Goal: Information Seeking & Learning: Learn about a topic

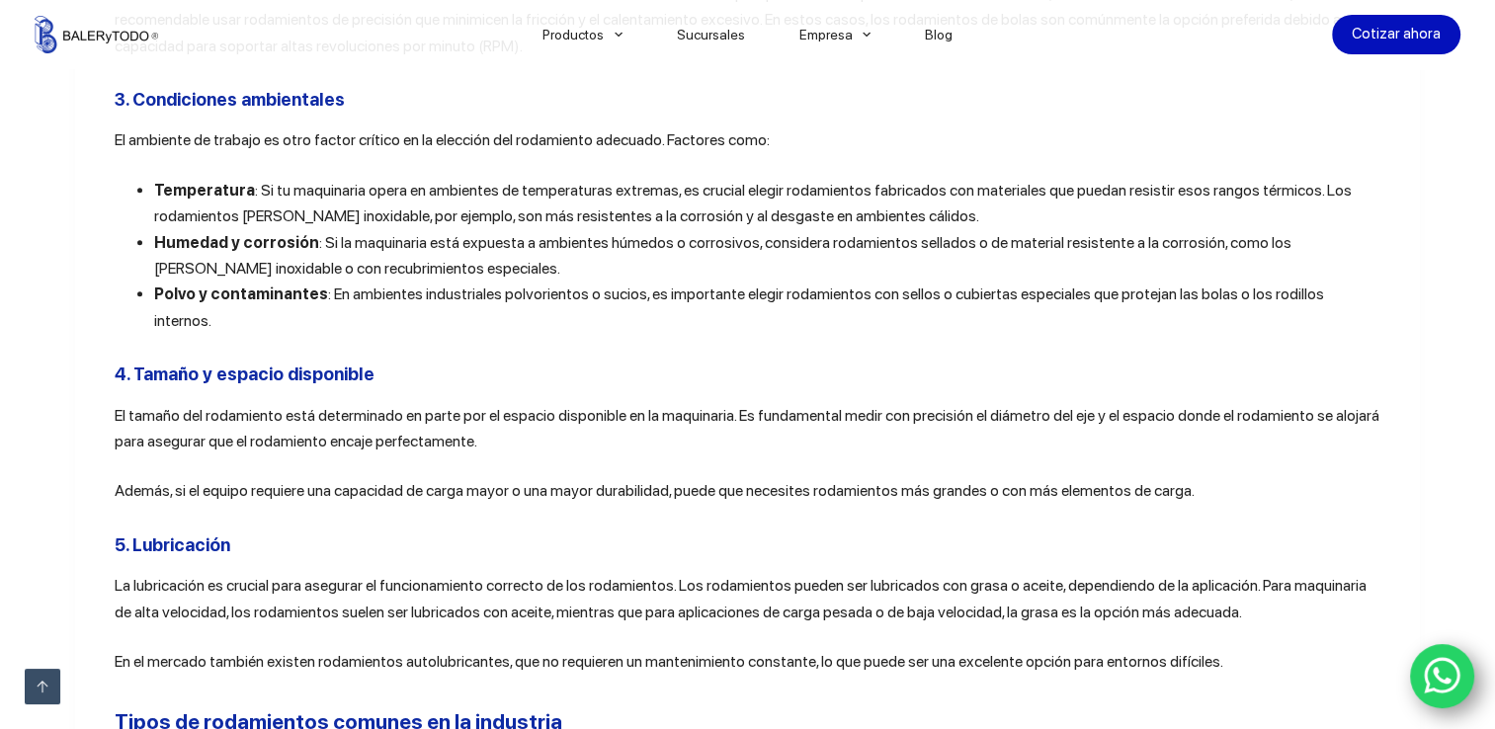
scroll to position [2149, 0]
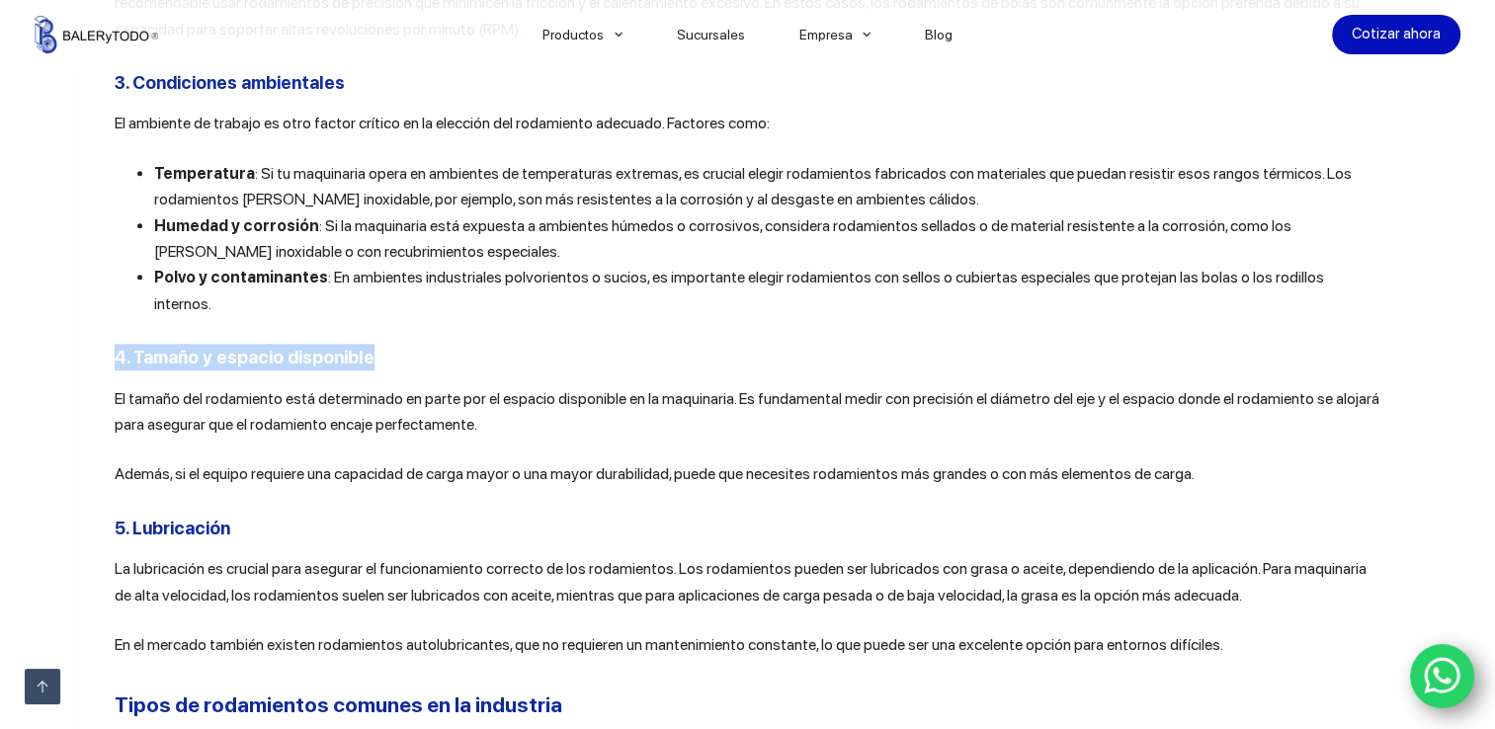
drag, startPoint x: 360, startPoint y: 337, endPoint x: 106, endPoint y: 339, distance: 254.0
click at [106, 339] on article "Compartir En el mundo de la maquinaria industrial, los rodamientos son componen…" at bounding box center [748, 592] width 1346 height 4316
copy b "4. Tamaño y espacio disponible"
drag, startPoint x: 224, startPoint y: 508, endPoint x: 68, endPoint y: 506, distance: 156.2
click at [75, 506] on article "Compartir En el mundo de la maquinaria industrial, los rodamientos son componen…" at bounding box center [748, 592] width 1346 height 4316
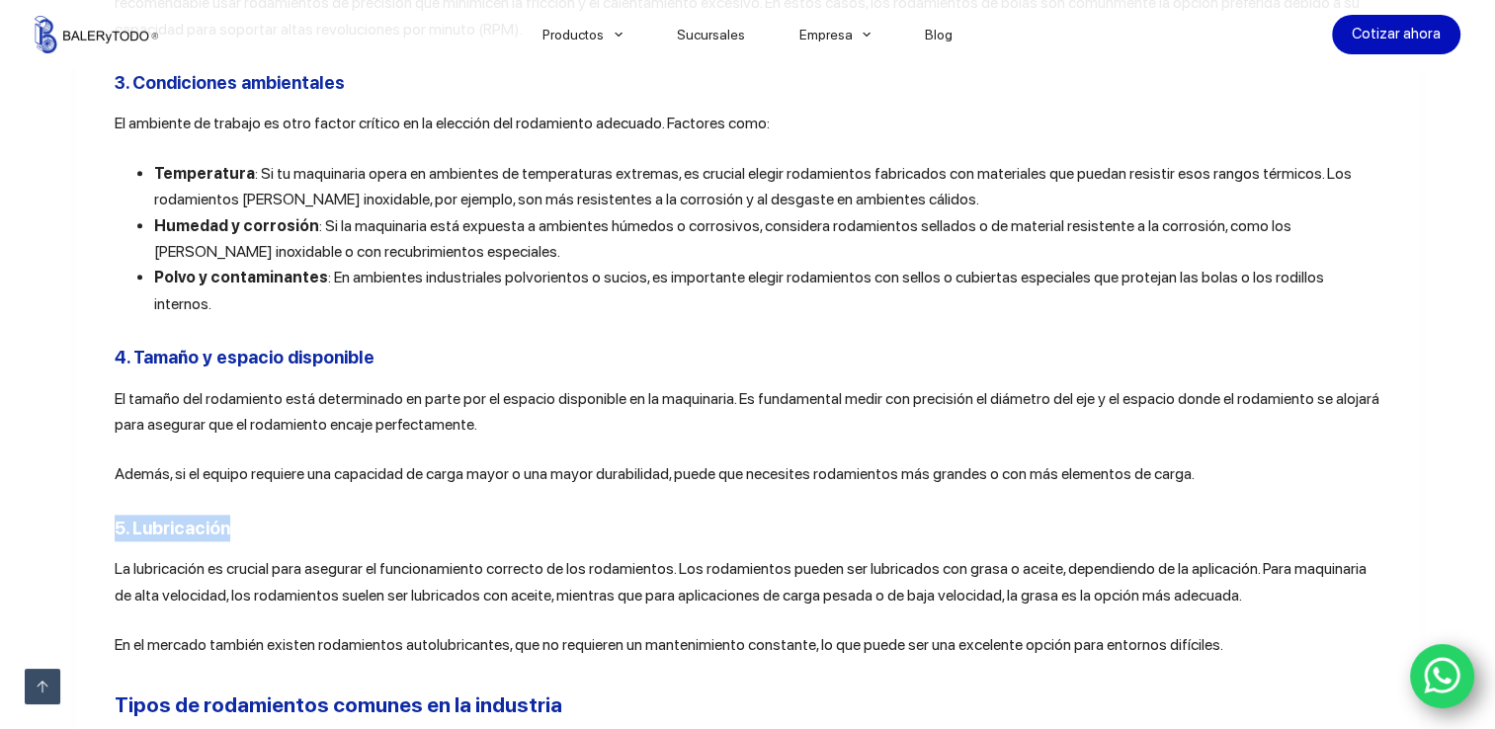
copy b "5. Lubricación"
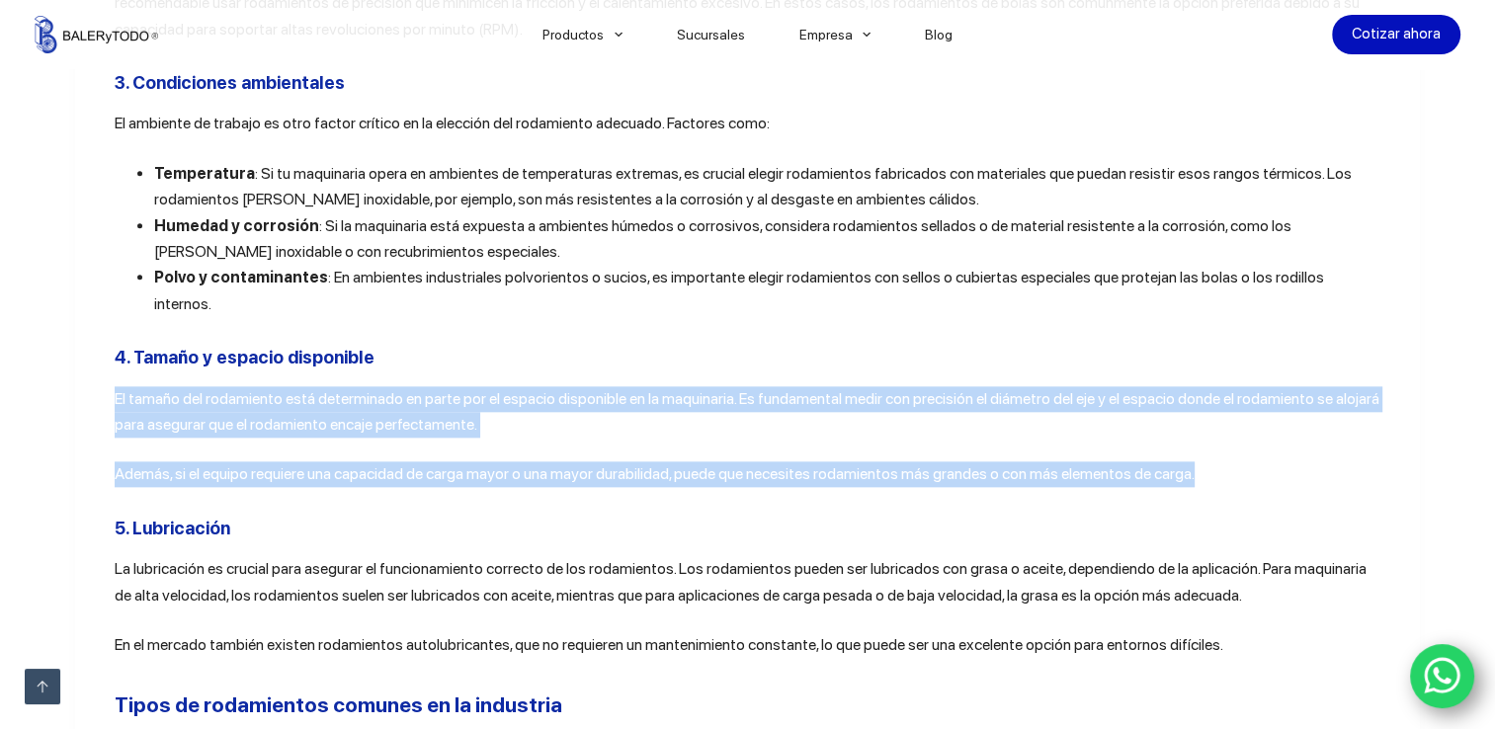
drag, startPoint x: 1218, startPoint y: 462, endPoint x: 71, endPoint y: 386, distance: 1149.0
click at [75, 386] on article "Compartir En el mundo de la maquinaria industrial, los rodamientos son componen…" at bounding box center [748, 592] width 1346 height 4316
copy div "El tamaño del rodamiento está determinado en parte por el espacio disponible en…"
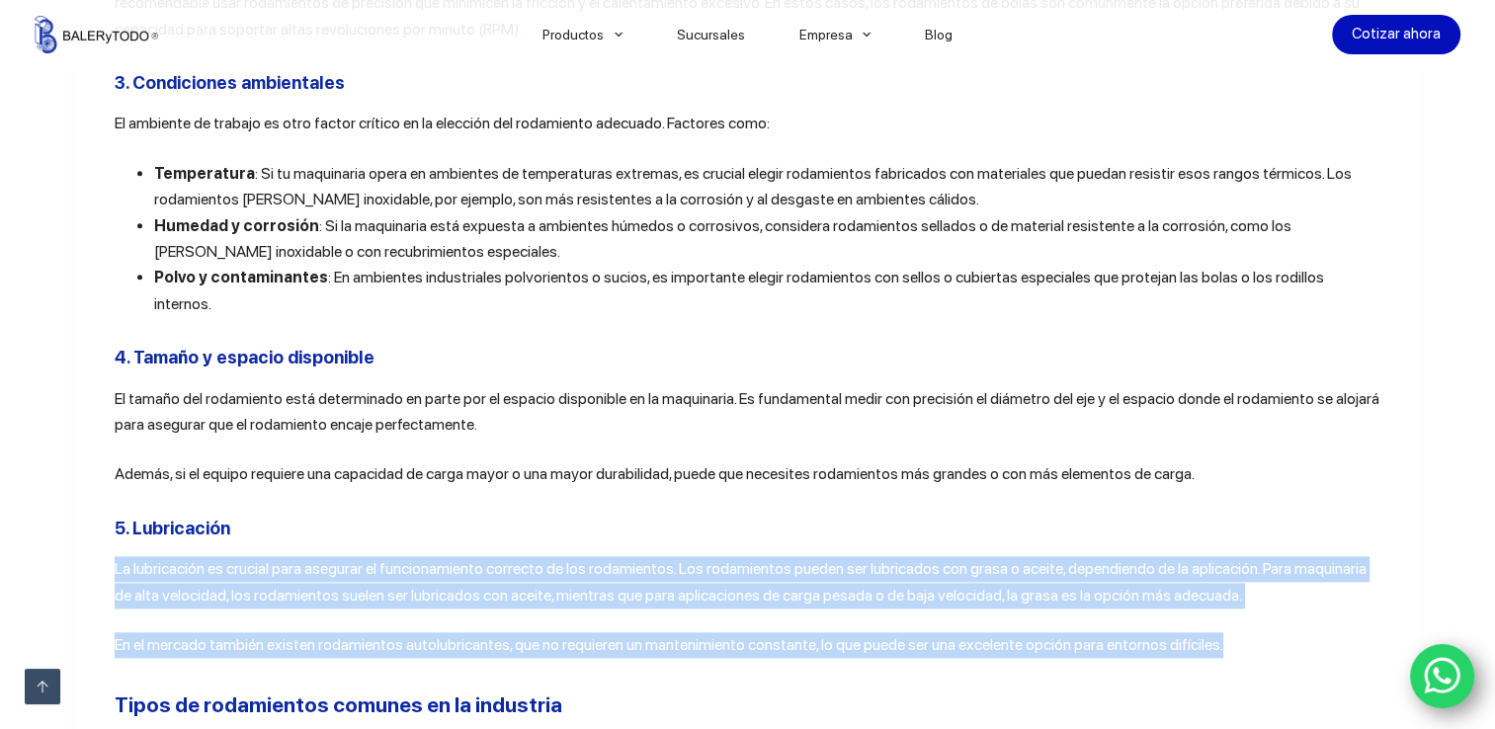
drag, startPoint x: 1227, startPoint y: 625, endPoint x: 95, endPoint y: 553, distance: 1134.0
click at [95, 553] on article "Compartir En el mundo de la maquinaria industrial, los rodamientos son componen…" at bounding box center [748, 592] width 1346 height 4316
copy div "La lubricación es crucial para asegurar el funcionamiento correcto de los rodam…"
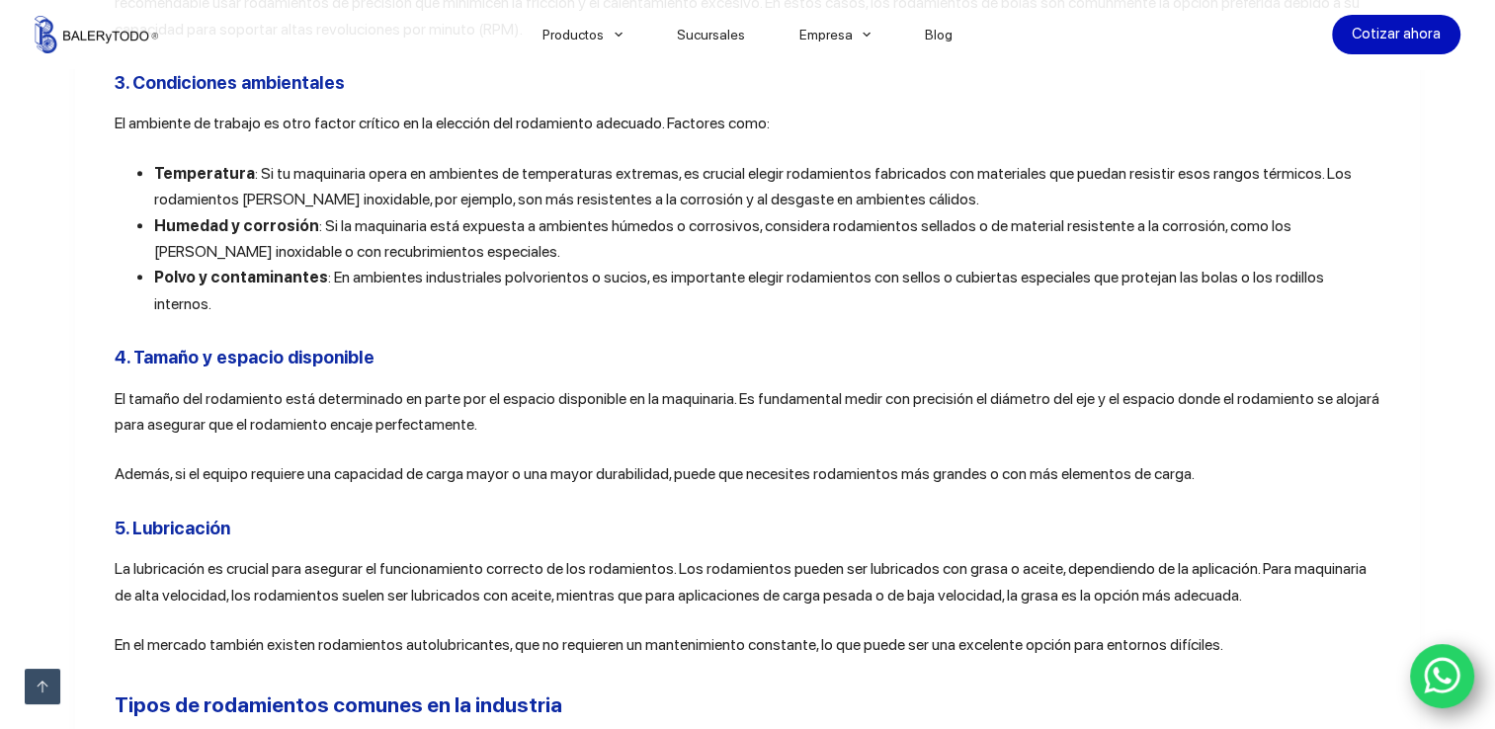
click at [492, 344] on h3 "4. Tamaño y espacio disponible" at bounding box center [748, 357] width 1267 height 27
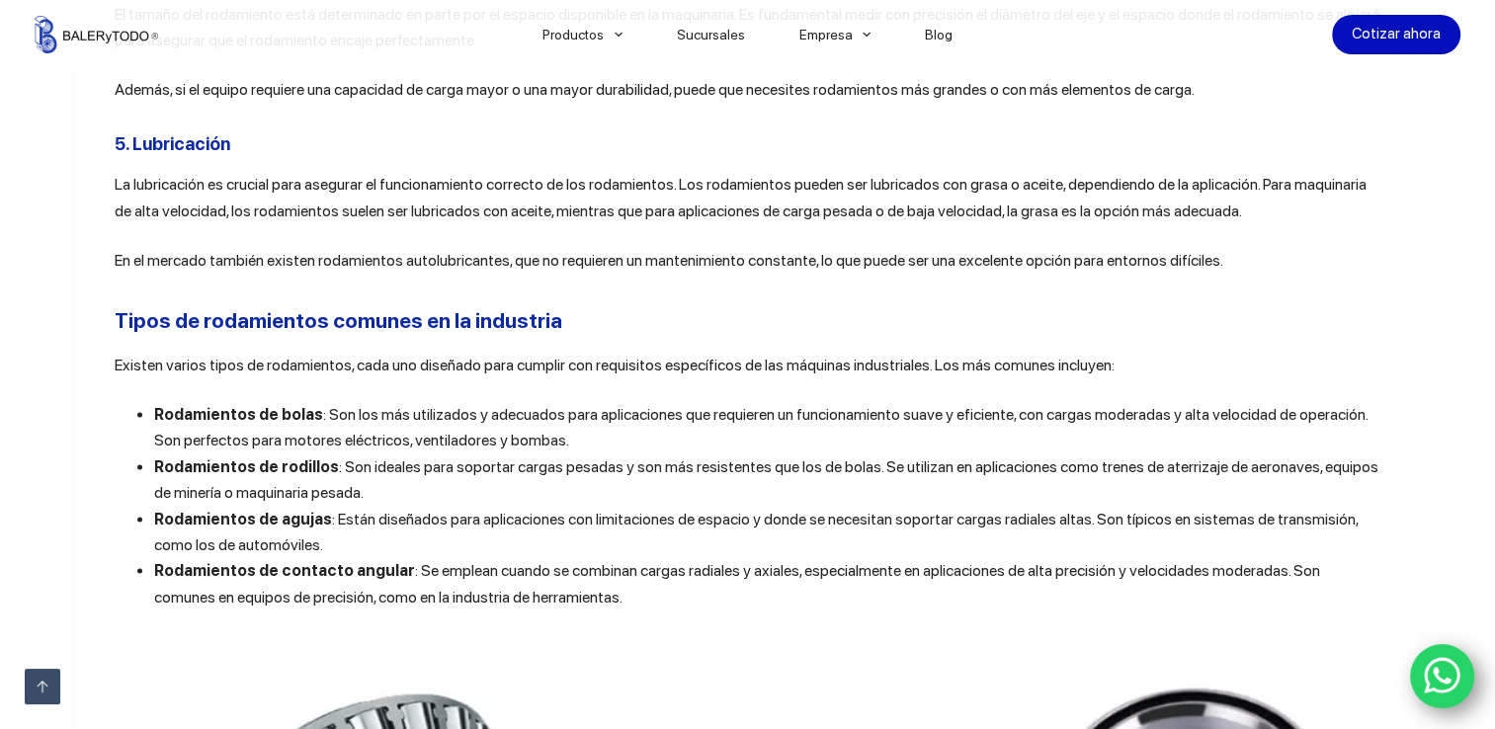
scroll to position [2505, 0]
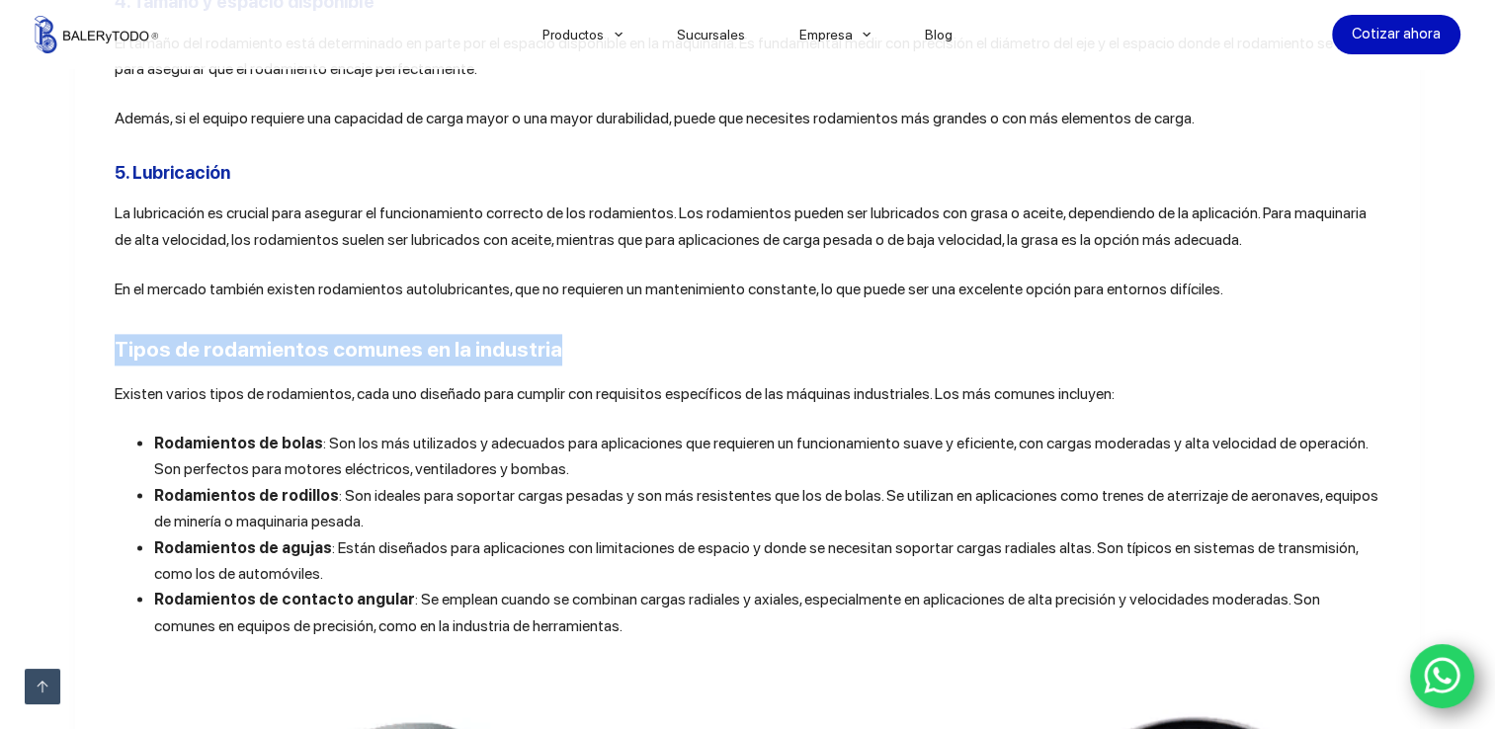
drag, startPoint x: 545, startPoint y: 332, endPoint x: 108, endPoint y: 331, distance: 436.9
click at [115, 334] on h2 "Tipos de rodamientos comunes en la industria" at bounding box center [748, 350] width 1267 height 32
copy b "Tipos de rodamientos comunes en la industria"
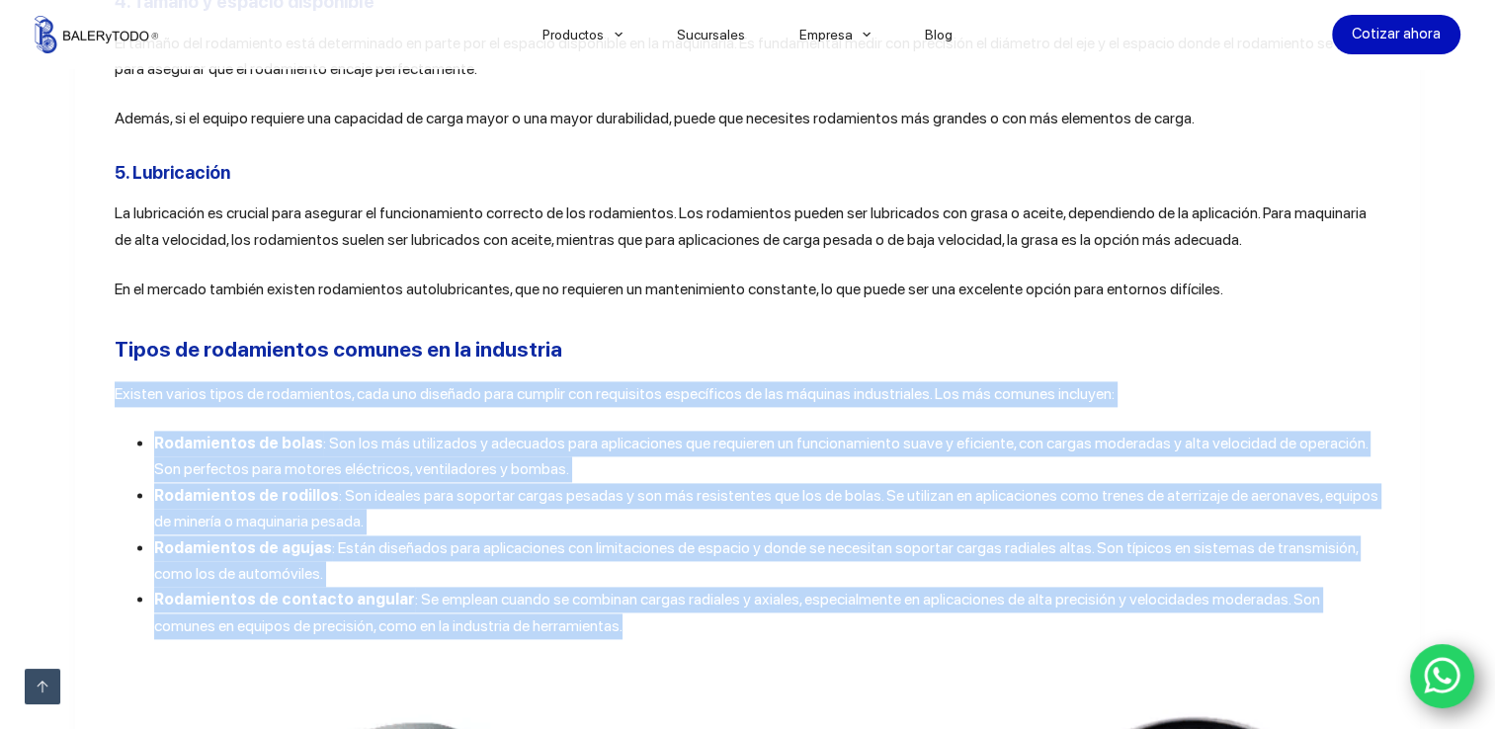
drag, startPoint x: 556, startPoint y: 610, endPoint x: 86, endPoint y: 374, distance: 526.5
click at [86, 374] on article "Compartir En el mundo de la maquinaria industrial, los rodamientos son componen…" at bounding box center [748, 236] width 1346 height 4316
copy div "Loremip dolors ametc ad elitseddoei, temp inc utlabore etdo magnaal eni adminim…"
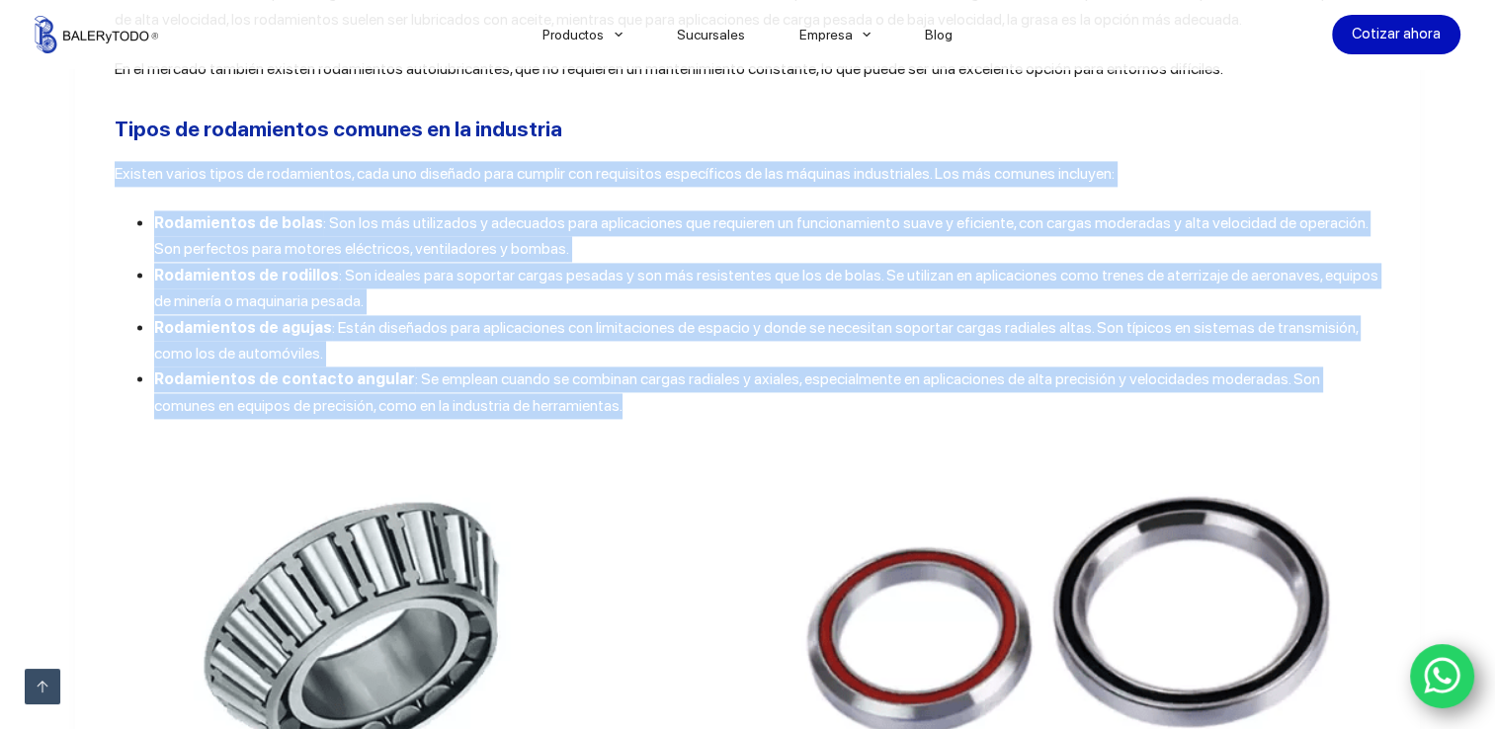
scroll to position [2742, 0]
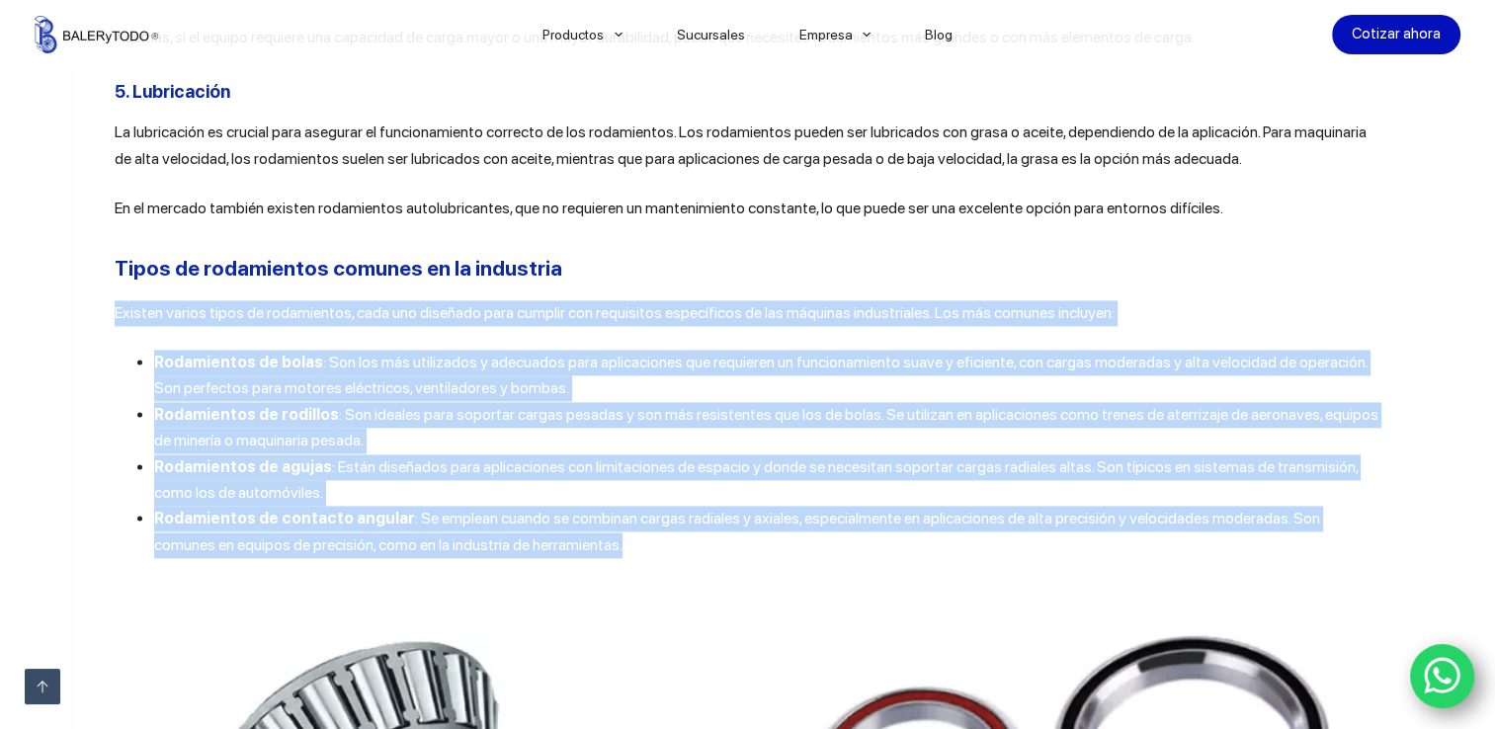
scroll to position [2584, 0]
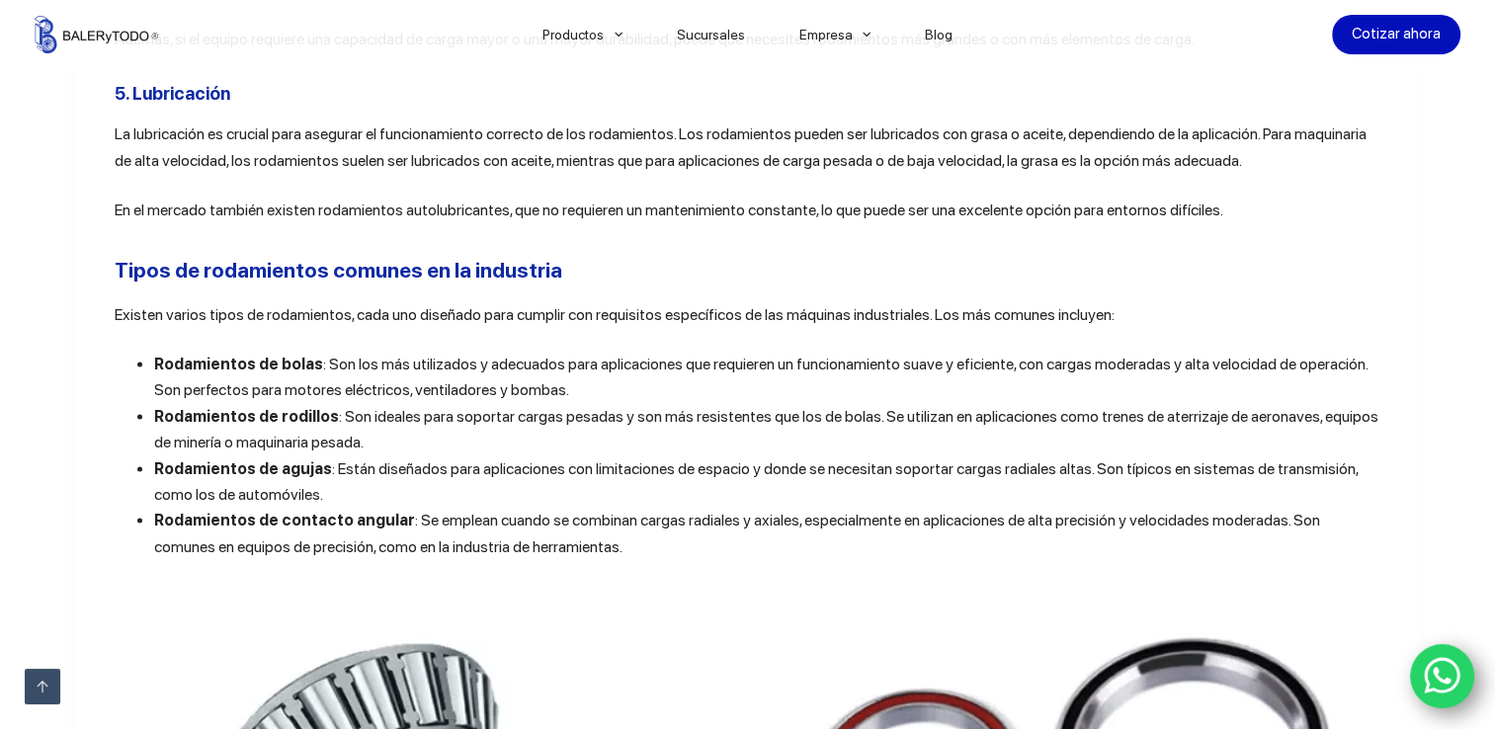
click at [789, 218] on div "En el mundo de la maquinaria industrial, los rodamientos son componentes esenci…" at bounding box center [748, 158] width 1267 height 3994
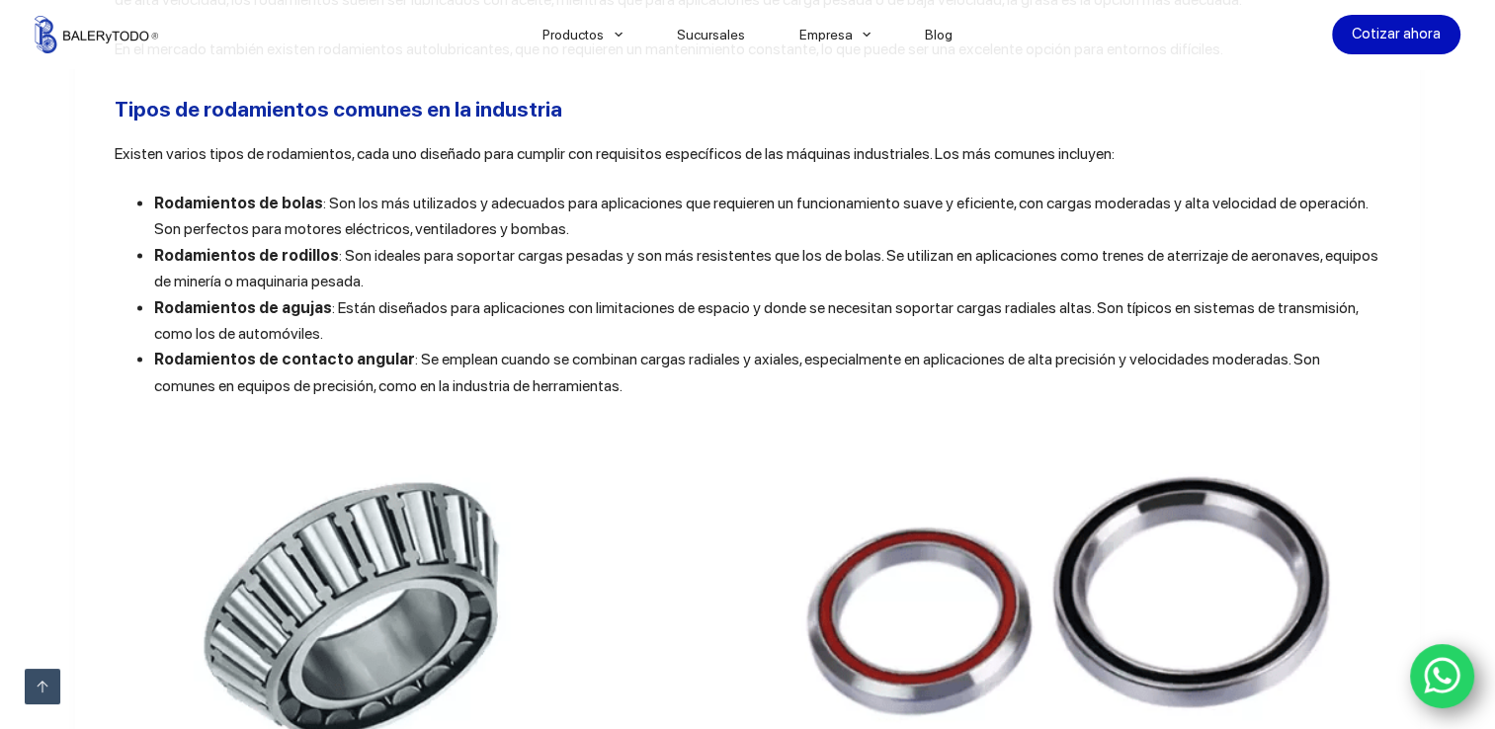
scroll to position [2702, 0]
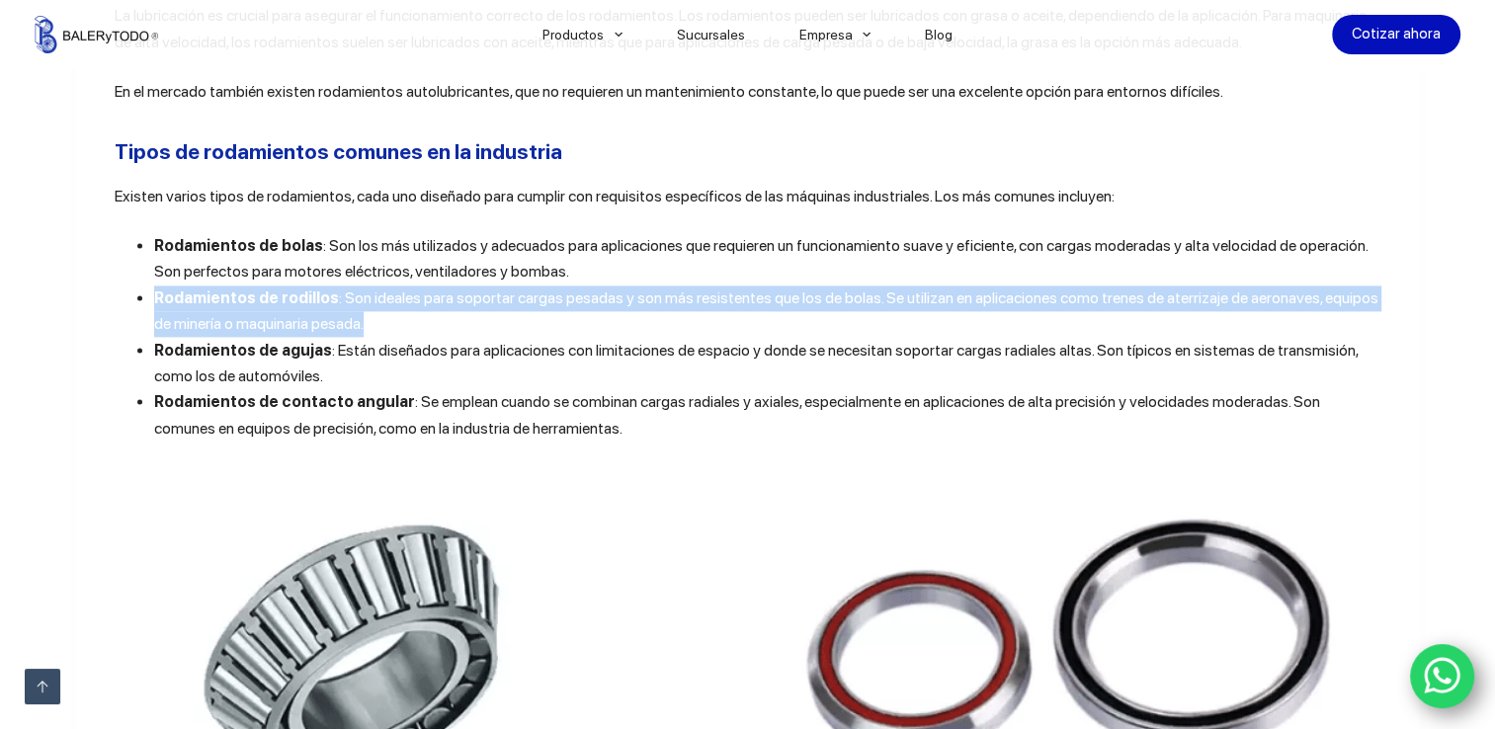
drag, startPoint x: 350, startPoint y: 304, endPoint x: 138, endPoint y: 269, distance: 214.5
click at [138, 269] on ul "Rodamientos de bolas : Son los más utilizados y adecuados para aplicaciones que…" at bounding box center [748, 337] width 1267 height 209
copy li "Rodamientos de rodillos : Son ideales para soportar cargas pesadas y son más re…"
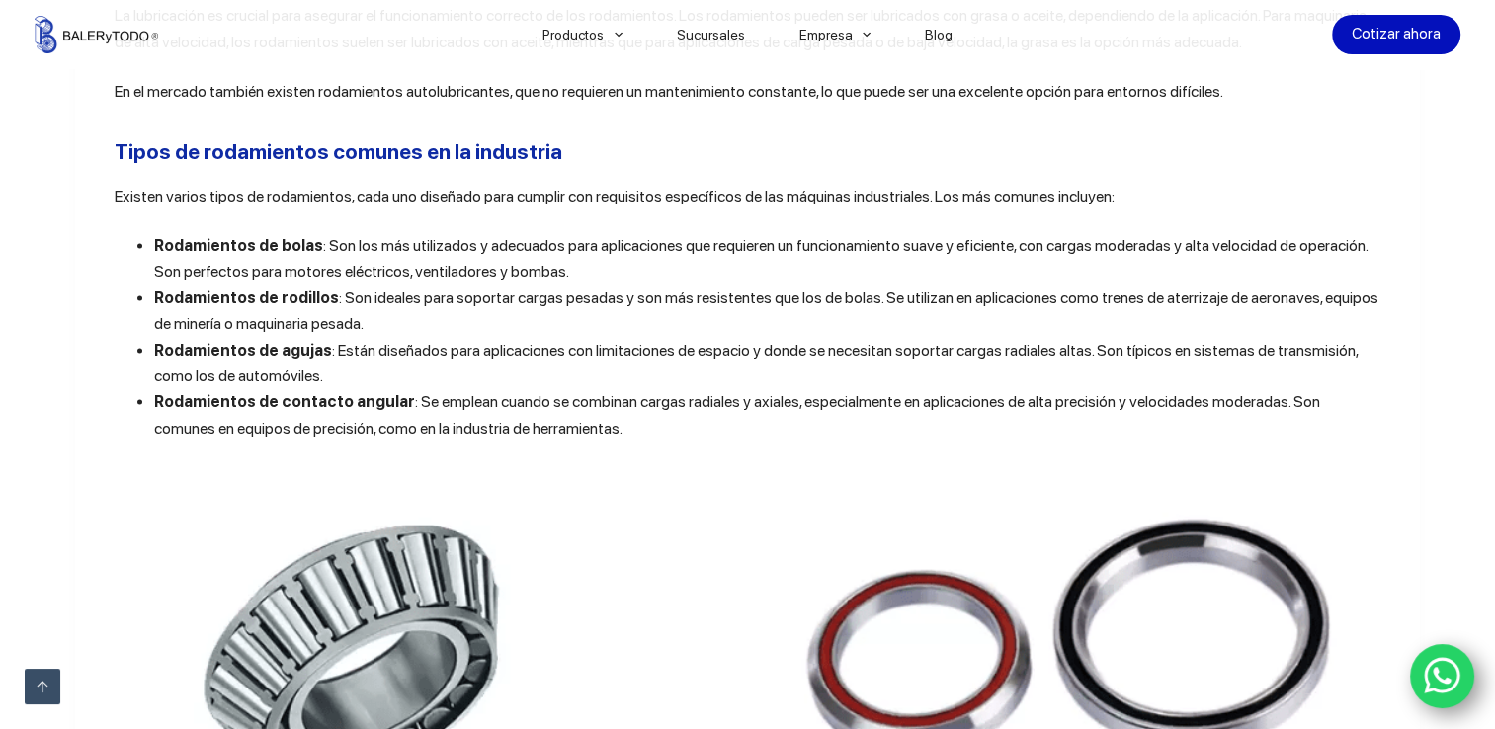
click at [508, 392] on span ": Se emplean cuando se combinan cargas radiales y axiales, especialmente en apl…" at bounding box center [737, 414] width 1166 height 44
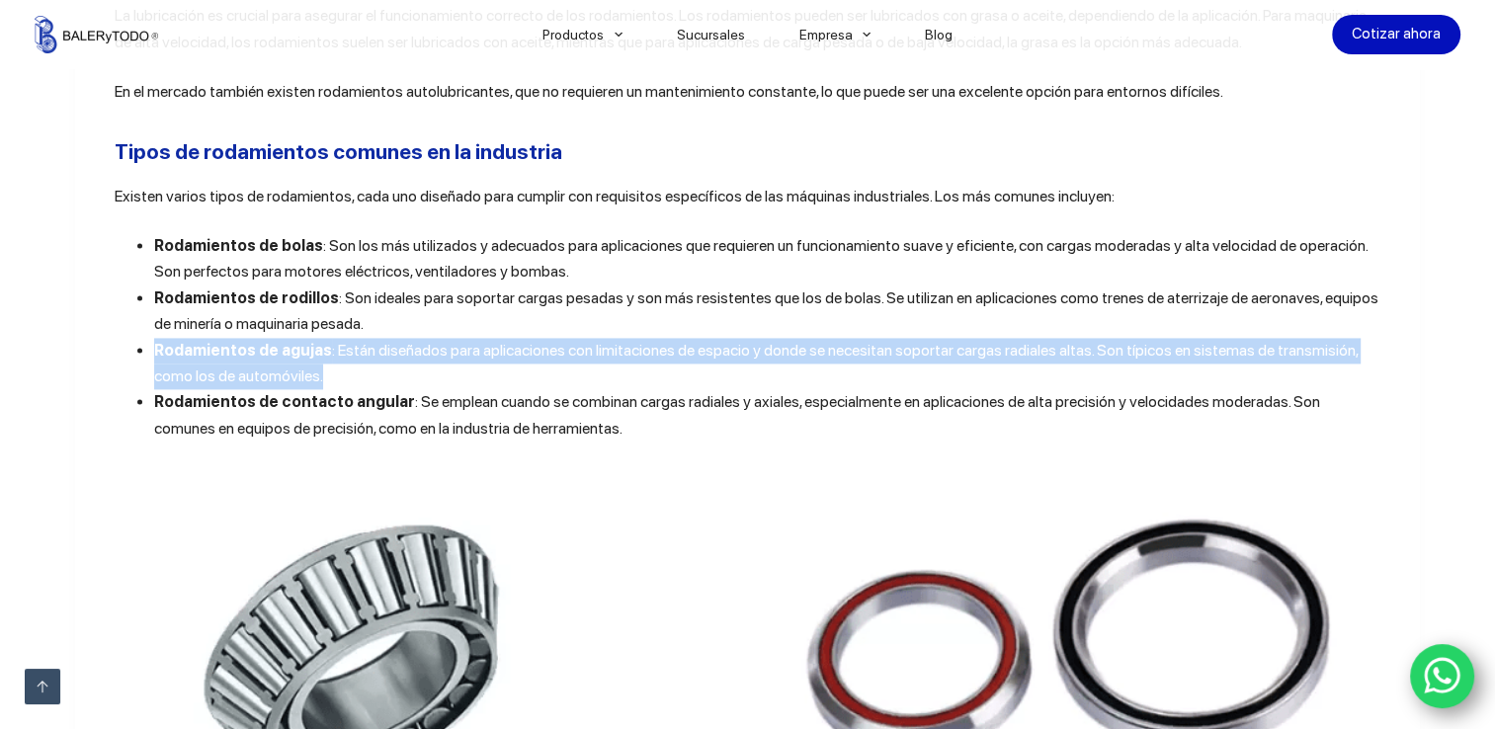
drag, startPoint x: 290, startPoint y: 347, endPoint x: 140, endPoint y: 336, distance: 149.6
click at [140, 336] on ul "Rodamientos de bolas : Son los más utilizados y adecuados para aplicaciones que…" at bounding box center [748, 337] width 1267 height 209
copy li "Rodamientos de agujas : Están diseñados para aplicaciones con limitaciones de e…"
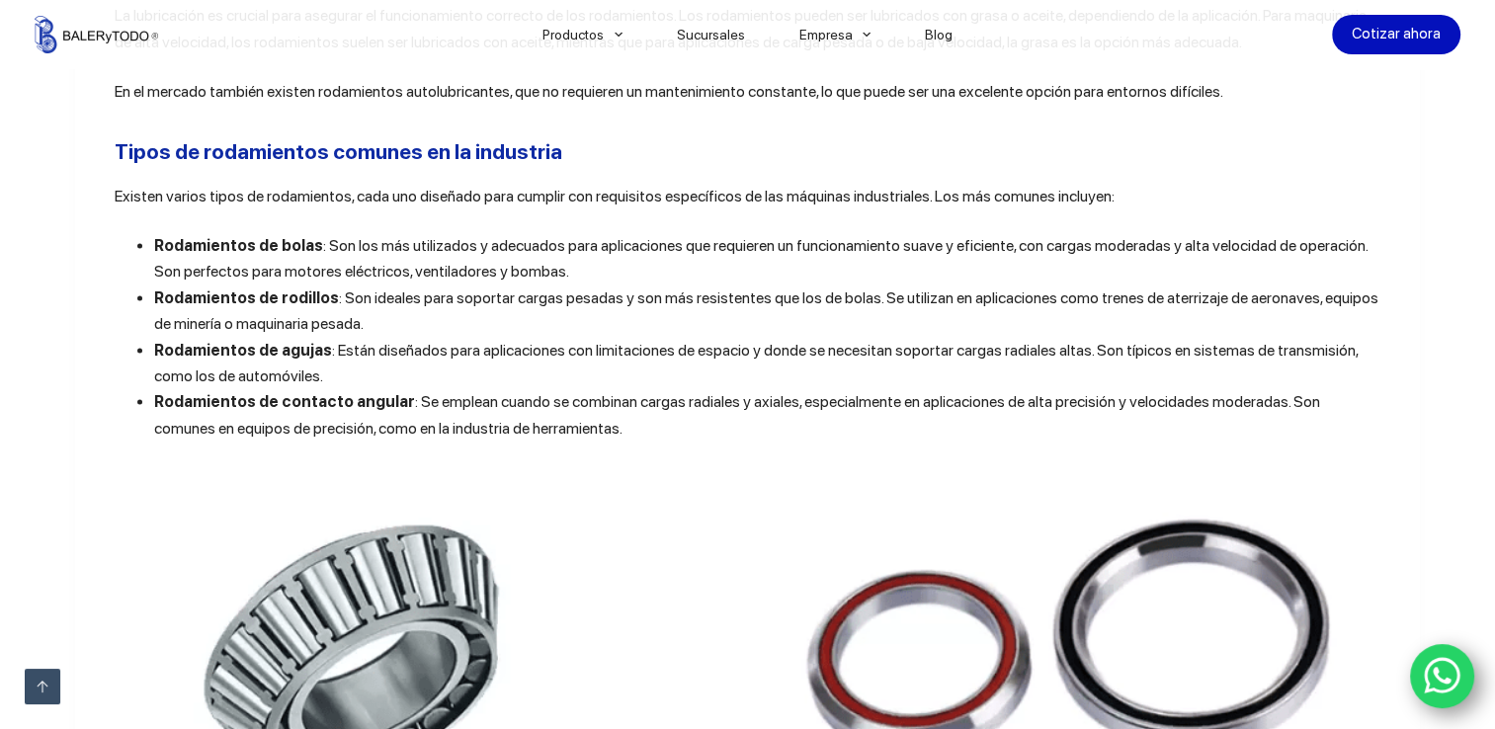
click at [534, 410] on li "Rodamientos de contacto angular : Se emplean cuando se combinan cargas radiales…" at bounding box center [768, 415] width 1228 height 52
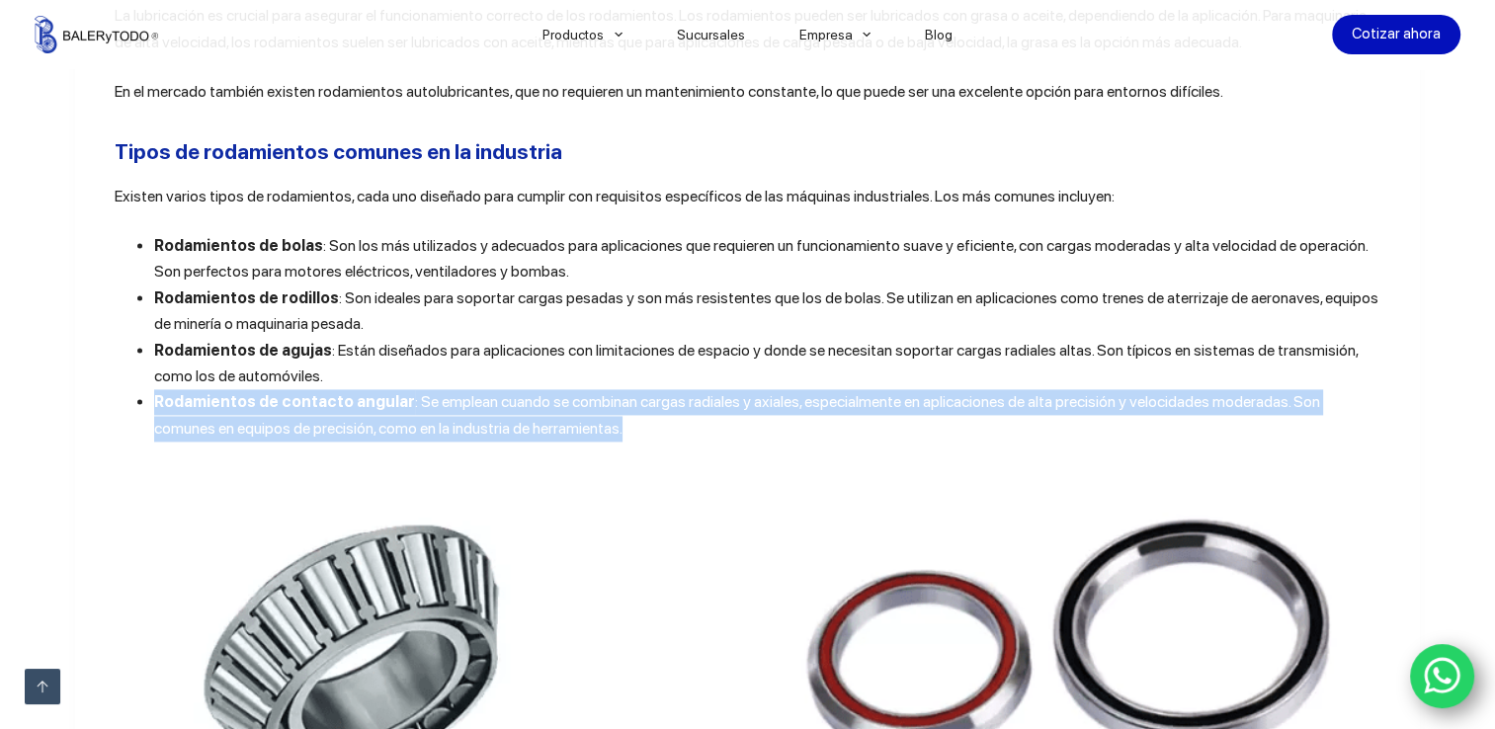
drag, startPoint x: 550, startPoint y: 409, endPoint x: 115, endPoint y: 388, distance: 435.4
click at [115, 388] on ul "Rodamientos de bolas : Son los más utilizados y adecuados para aplicaciones que…" at bounding box center [748, 337] width 1267 height 209
copy li "Rodamientos de contacto angular : Se emplean cuando se combinan cargas radiales…"
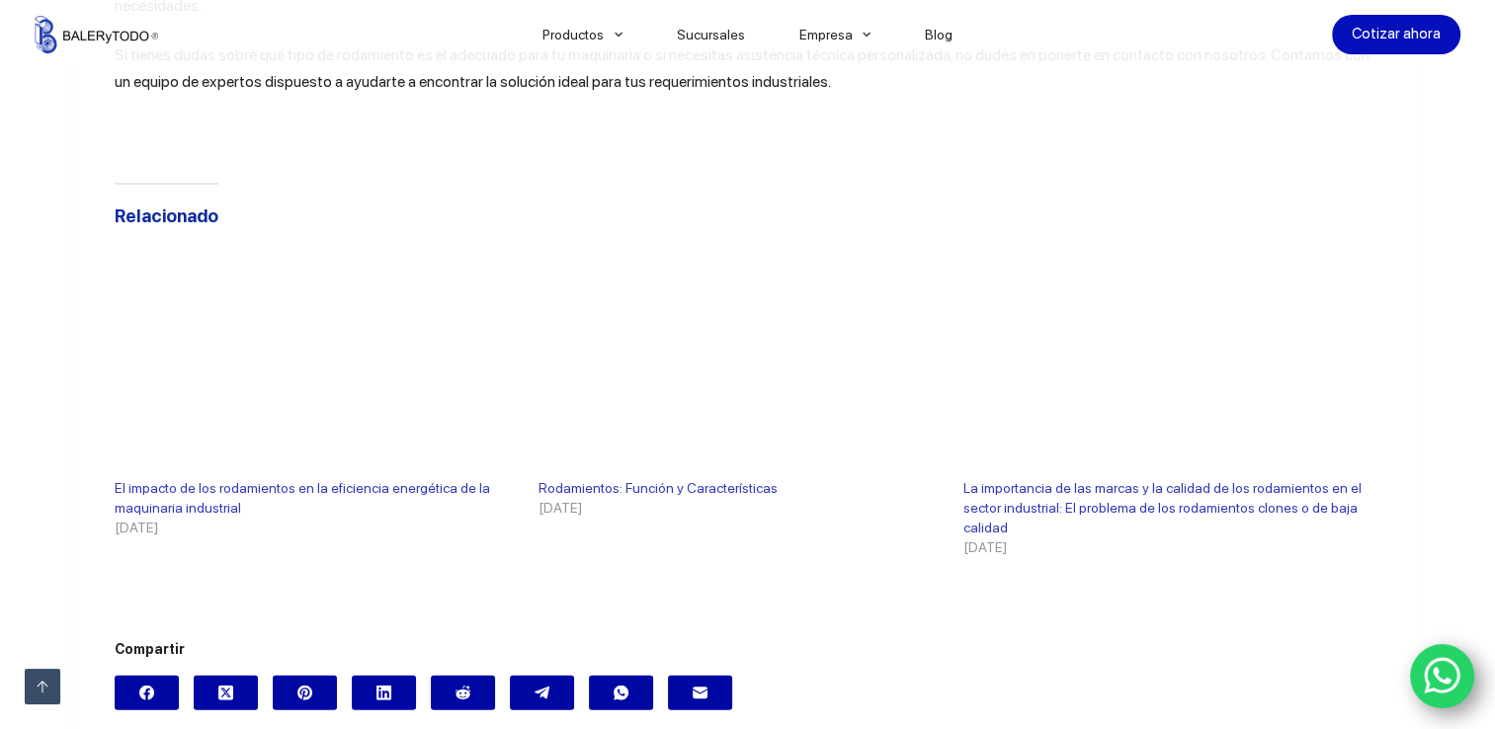
scroll to position [4165, 0]
